Goal: Transaction & Acquisition: Purchase product/service

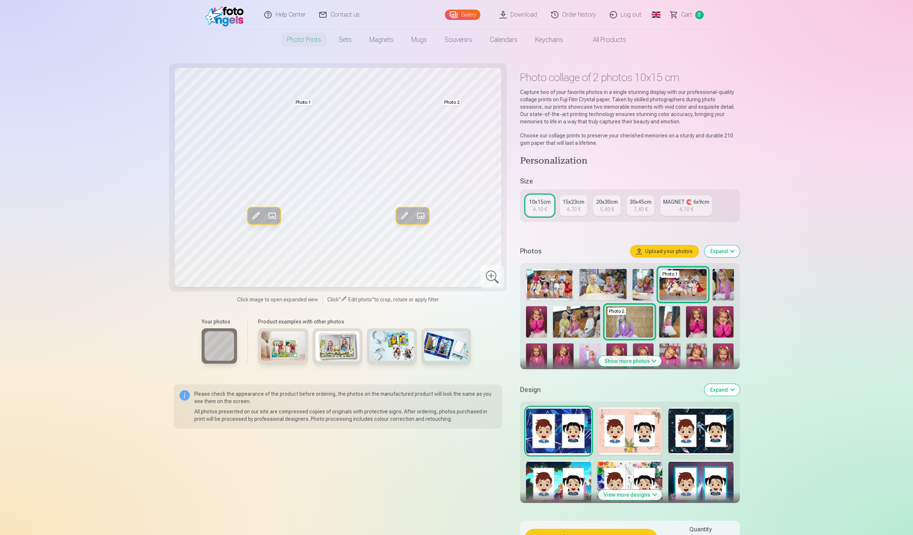
click at [631, 361] on button "Show more photos" at bounding box center [629, 361] width 63 height 10
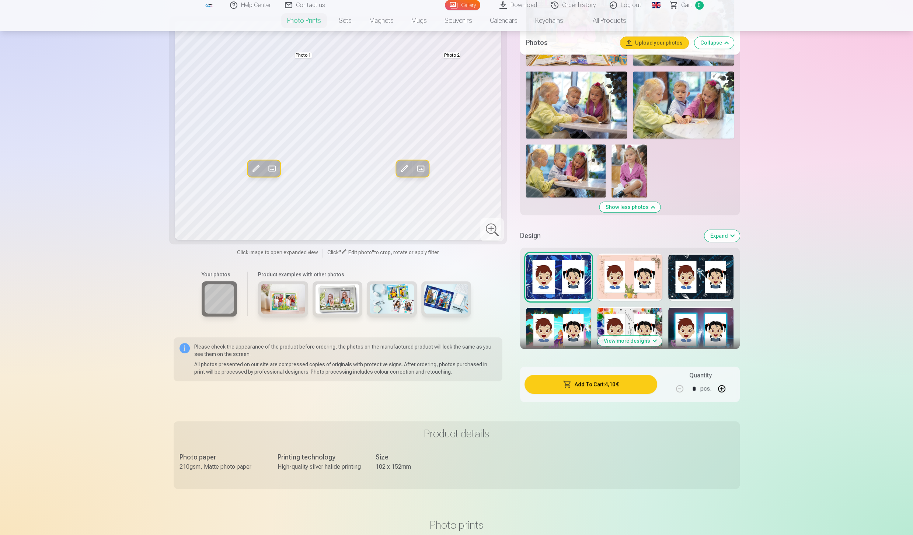
click at [635, 339] on button "View more designs" at bounding box center [630, 341] width 64 height 10
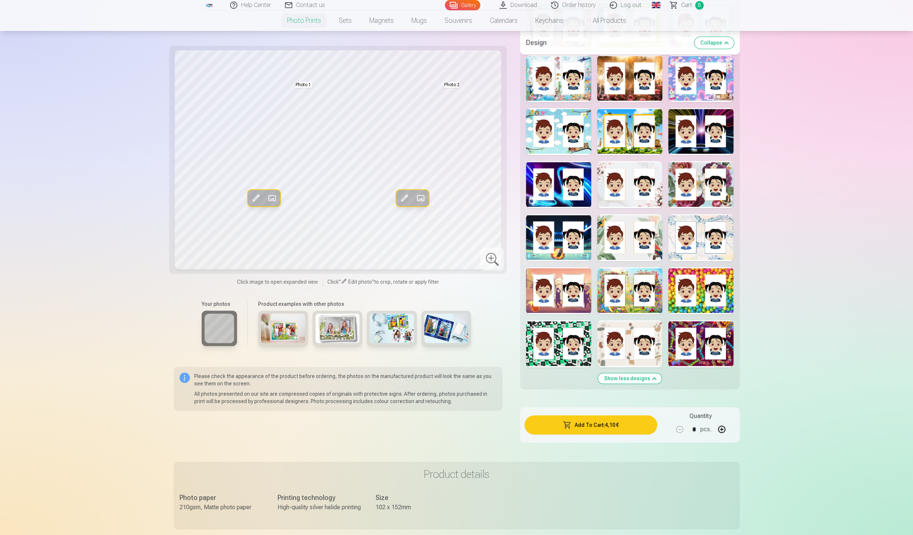
scroll to position [1015, 0]
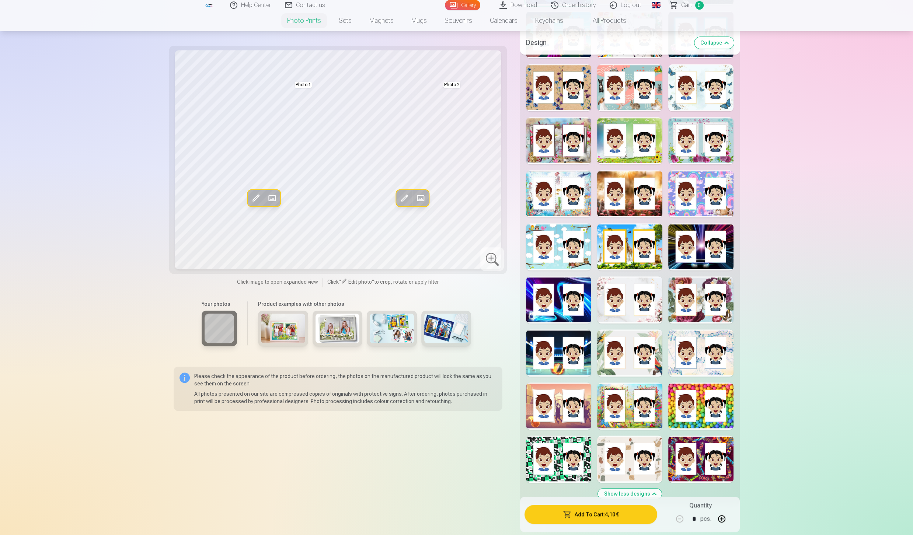
click at [633, 401] on div at bounding box center [629, 405] width 65 height 47
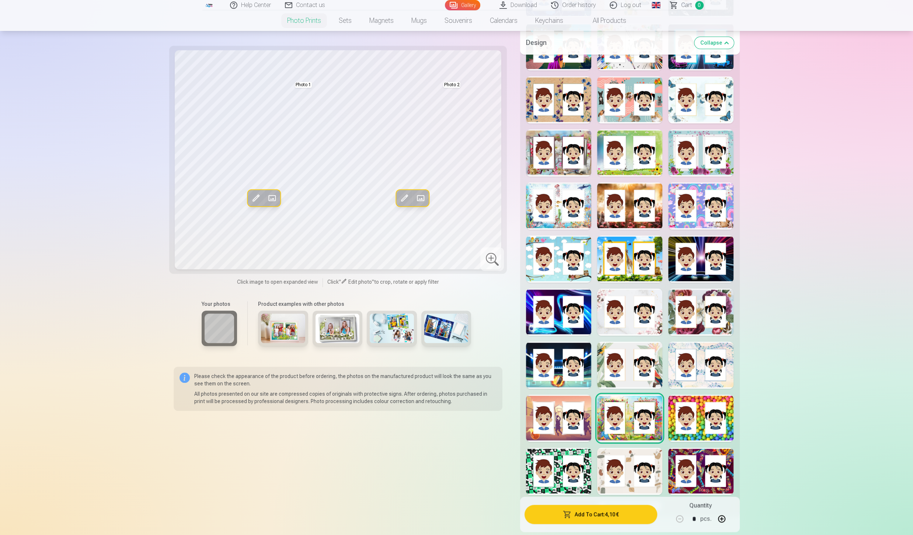
scroll to position [999, 0]
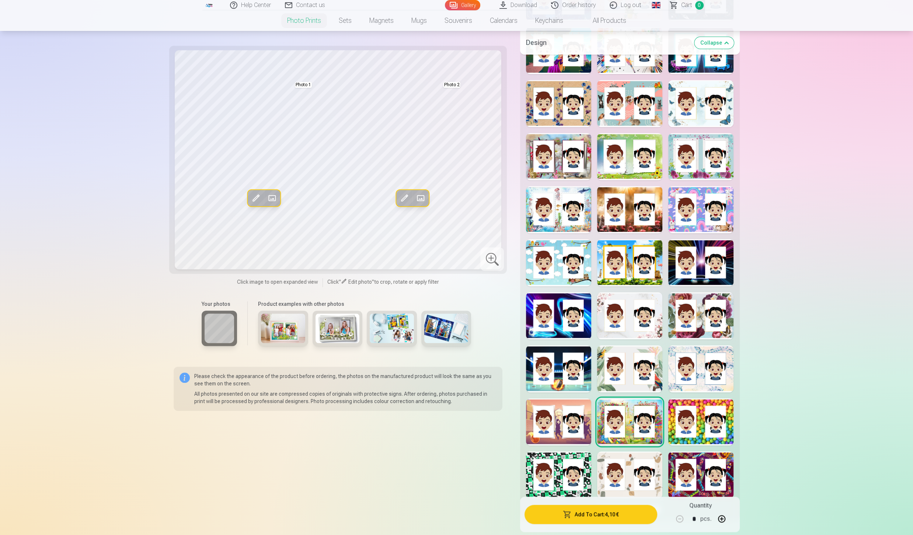
click at [637, 264] on div at bounding box center [629, 262] width 65 height 47
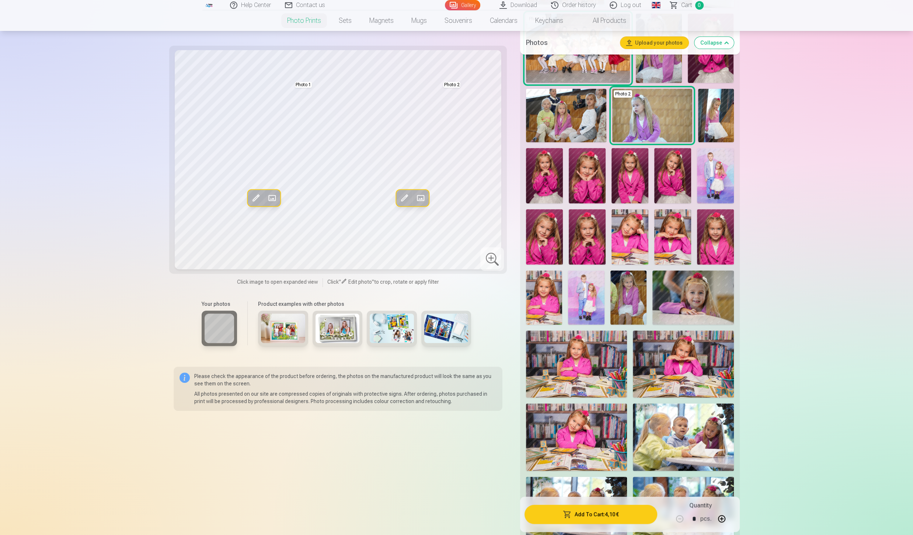
scroll to position [300, 0]
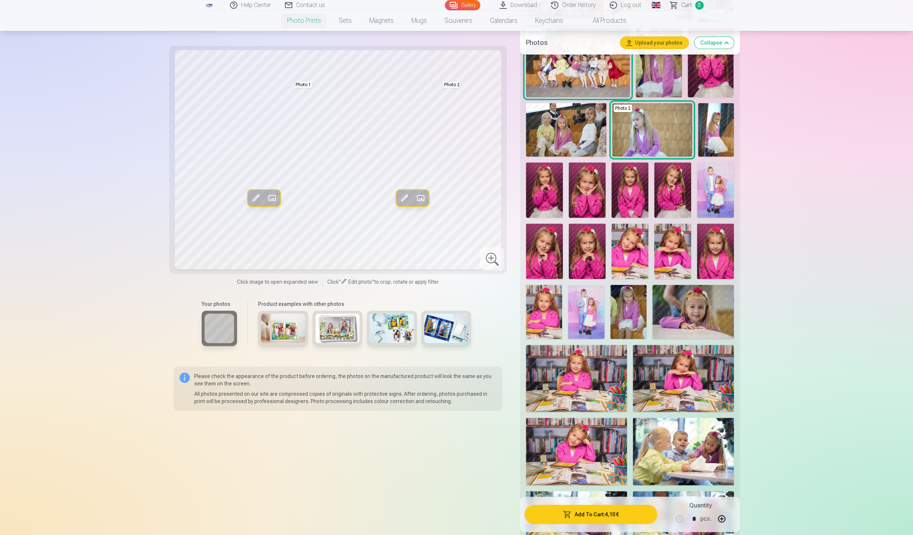
click at [403, 200] on span at bounding box center [404, 198] width 12 height 12
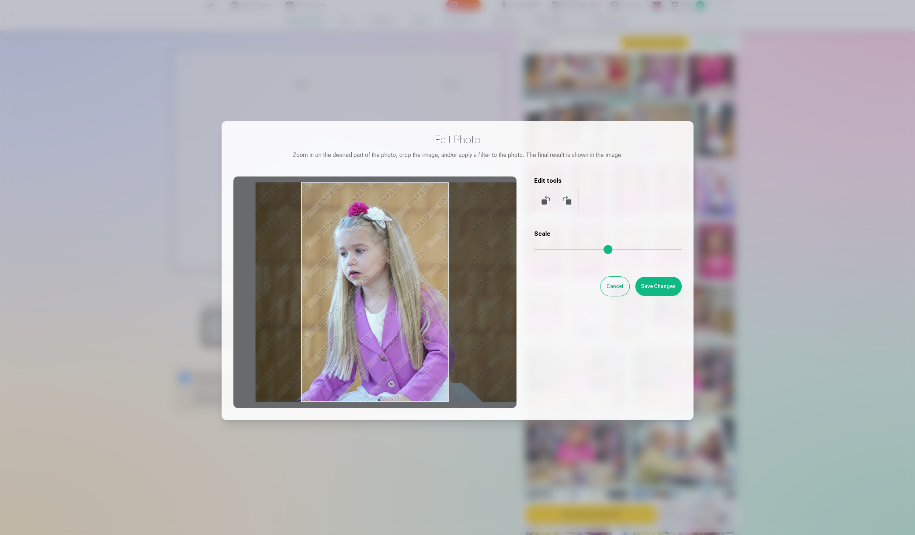
drag, startPoint x: 380, startPoint y: 218, endPoint x: 425, endPoint y: 218, distance: 45.0
click at [425, 218] on div at bounding box center [374, 291] width 283 height 231
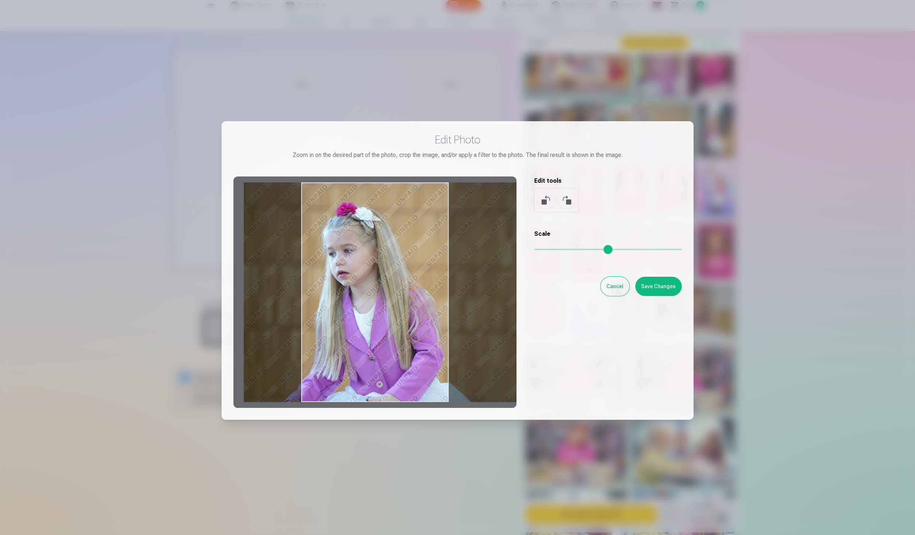
drag, startPoint x: 399, startPoint y: 223, endPoint x: 387, endPoint y: 228, distance: 13.1
click at [387, 228] on div at bounding box center [374, 291] width 283 height 231
click at [663, 294] on button "Save Changes" at bounding box center [658, 286] width 46 height 19
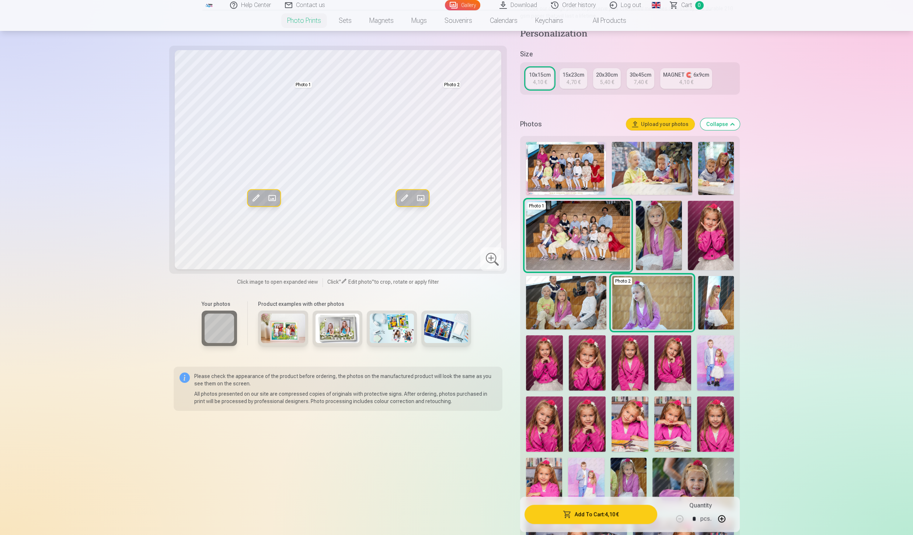
scroll to position [113, 0]
